Goal: Information Seeking & Learning: Learn about a topic

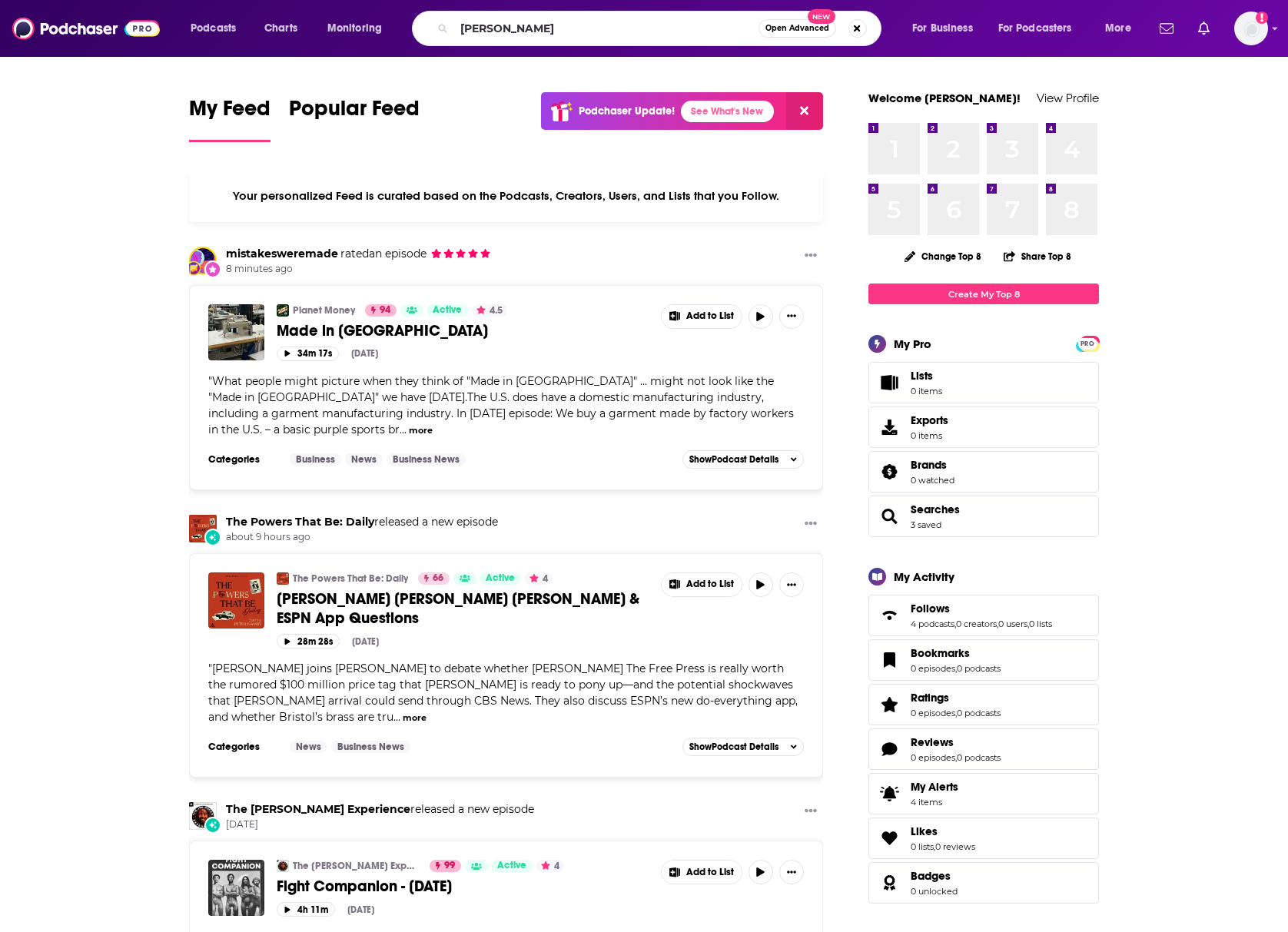
type input "[PERSON_NAME]"
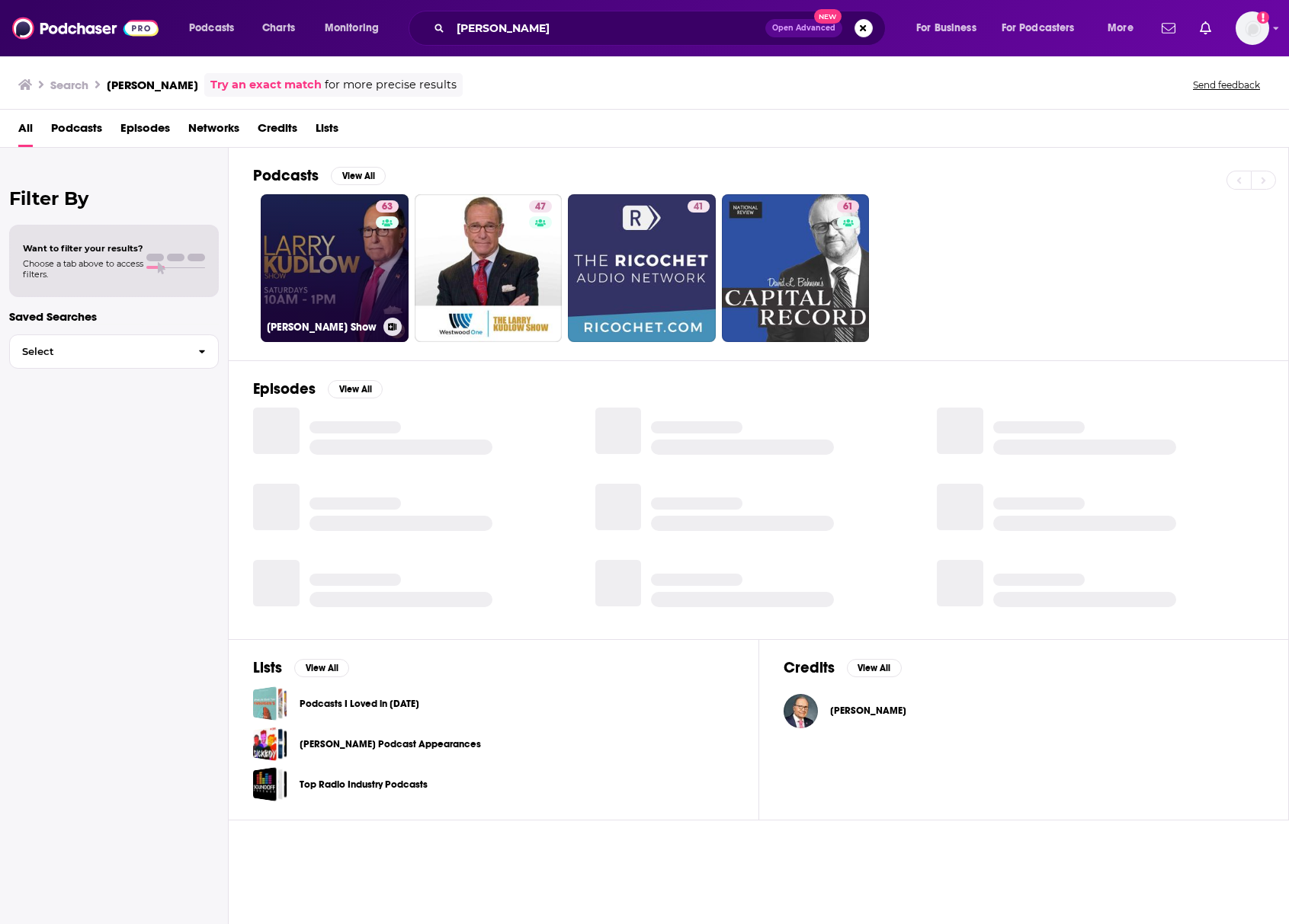
click at [312, 238] on link "63 [PERSON_NAME] Show" at bounding box center [334, 267] width 148 height 148
